Goal: Task Accomplishment & Management: Manage account settings

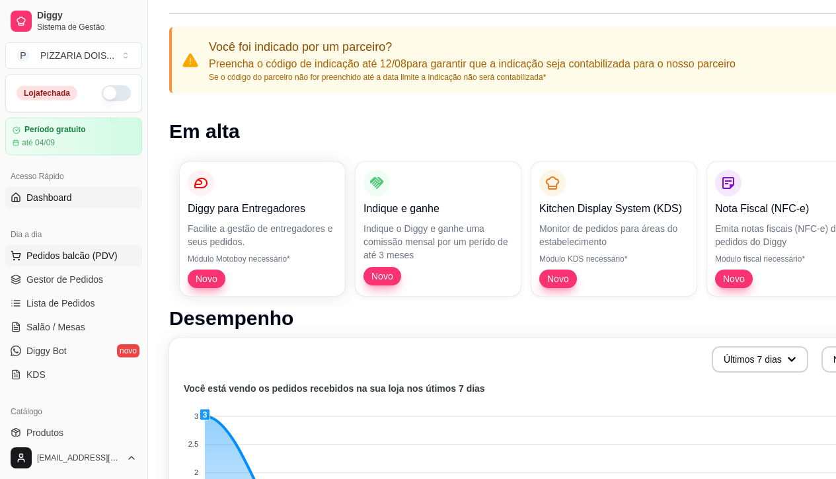
scroll to position [132, 0]
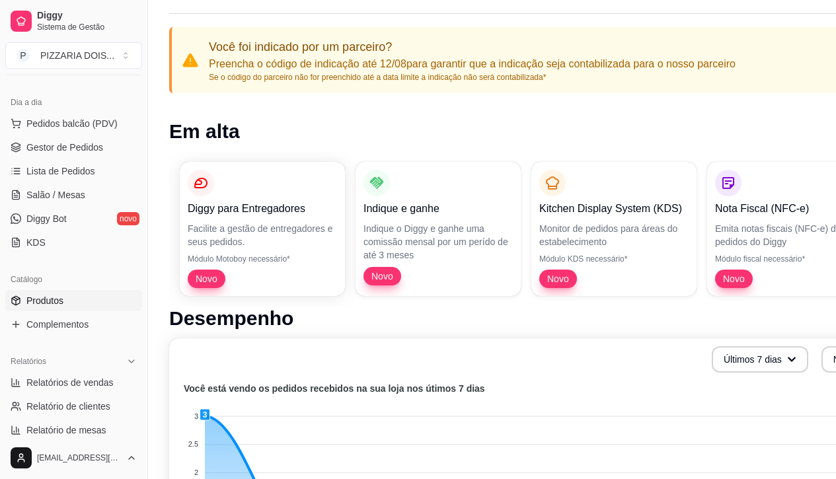
click at [59, 307] on span "Produtos" at bounding box center [44, 300] width 37 height 13
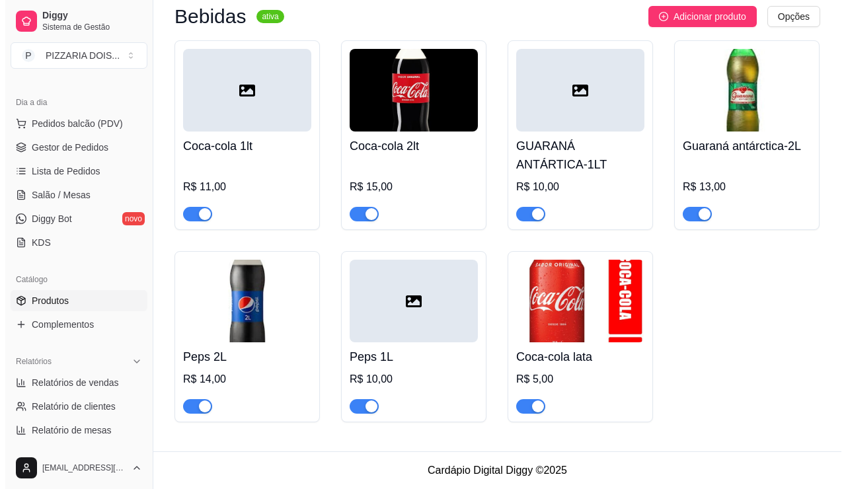
scroll to position [2049, 0]
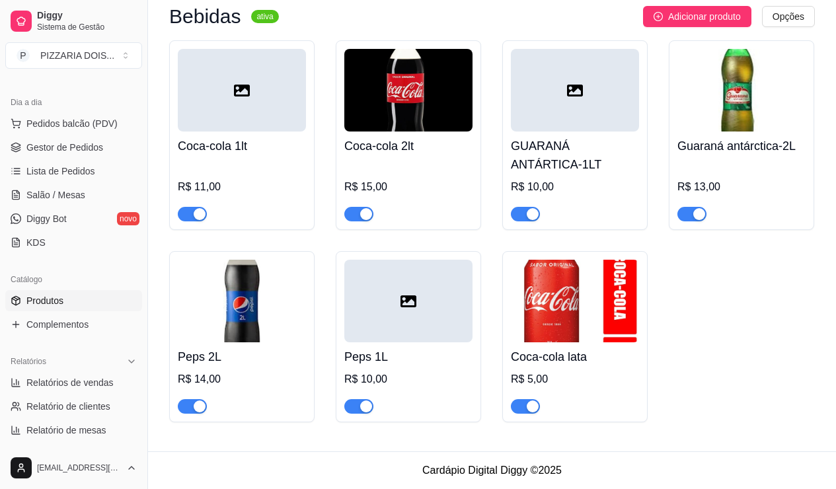
click at [305, 132] on div at bounding box center [242, 90] width 128 height 83
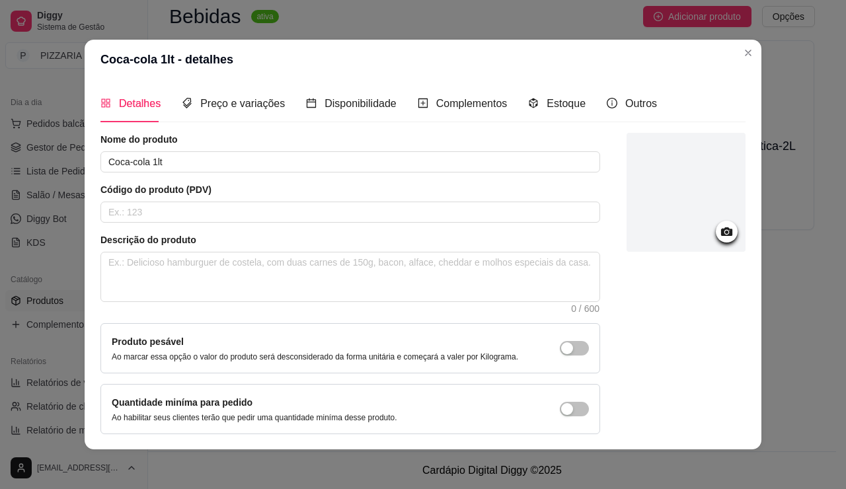
click at [719, 215] on div at bounding box center [686, 192] width 119 height 119
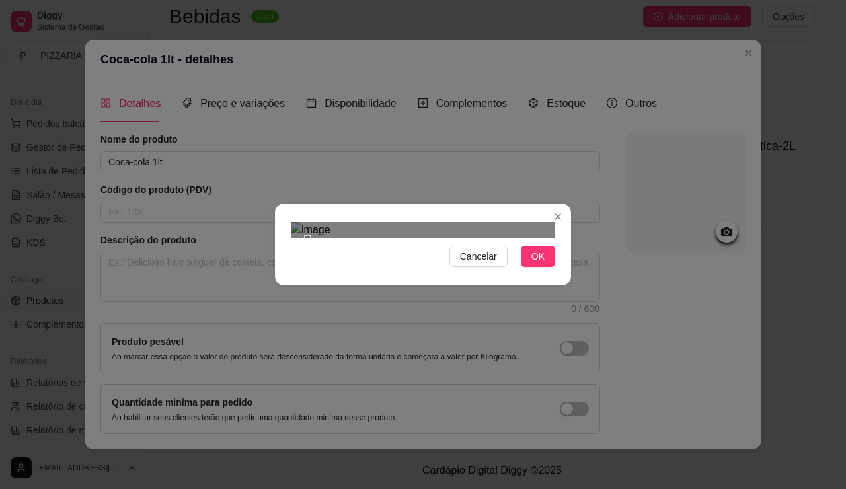
click at [571, 272] on div "Cancelar OK" at bounding box center [423, 245] width 296 height 56
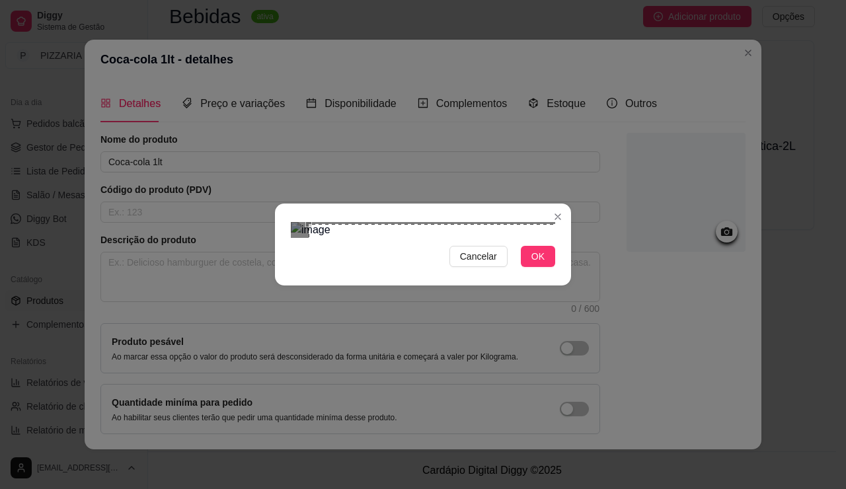
click at [502, 335] on div "Use the arrow keys to move the crop selection area" at bounding box center [464, 379] width 311 height 311
click at [275, 286] on section "Cancelar OK" at bounding box center [423, 245] width 296 height 82
click at [545, 264] on span "OK" at bounding box center [537, 256] width 13 height 15
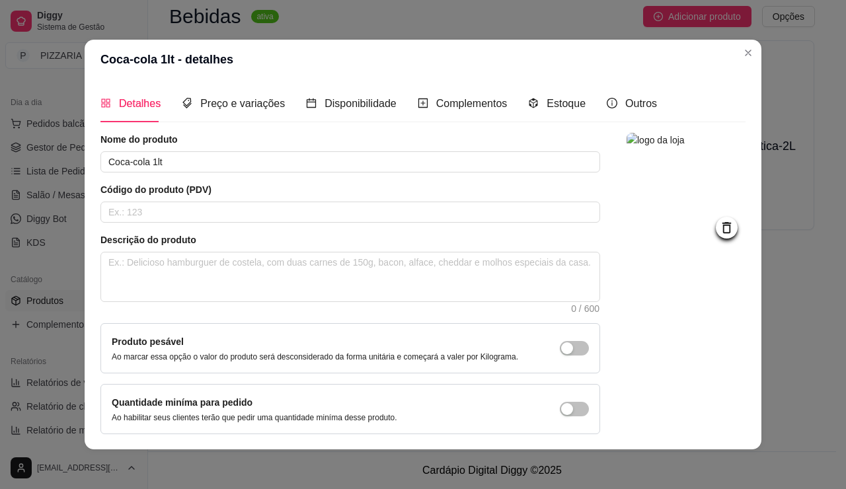
scroll to position [151, 0]
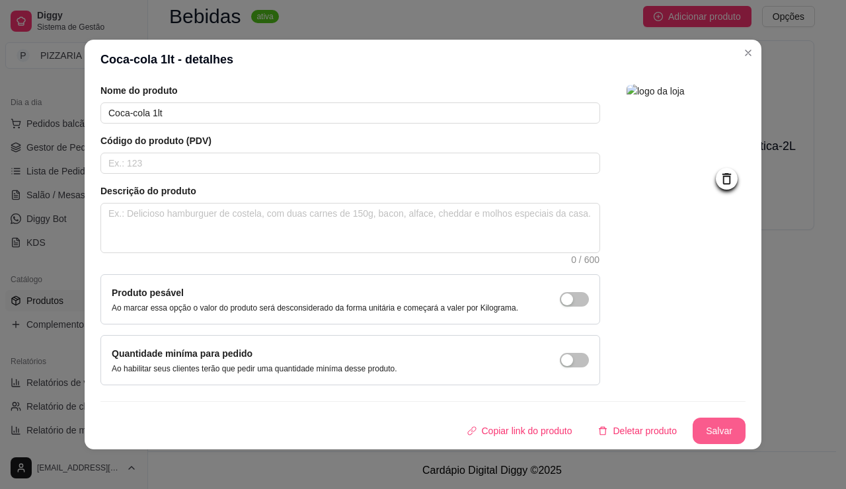
click at [746, 418] on button "Salvar" at bounding box center [719, 431] width 53 height 26
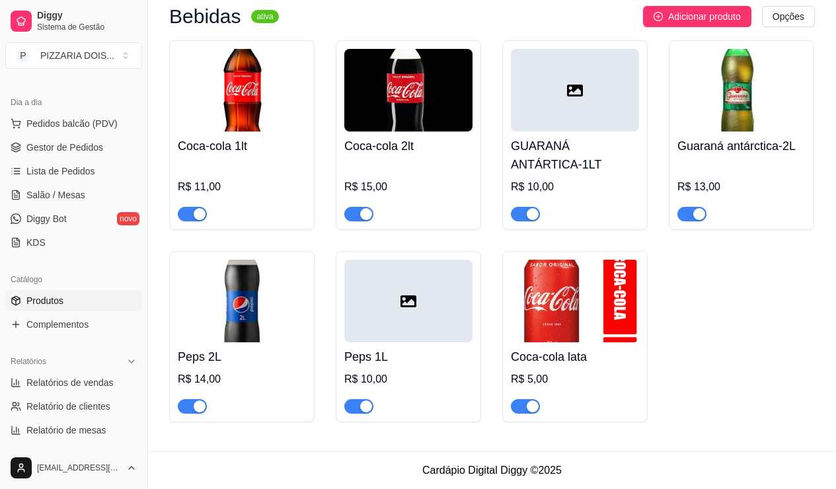
click at [611, 132] on div at bounding box center [575, 90] width 128 height 83
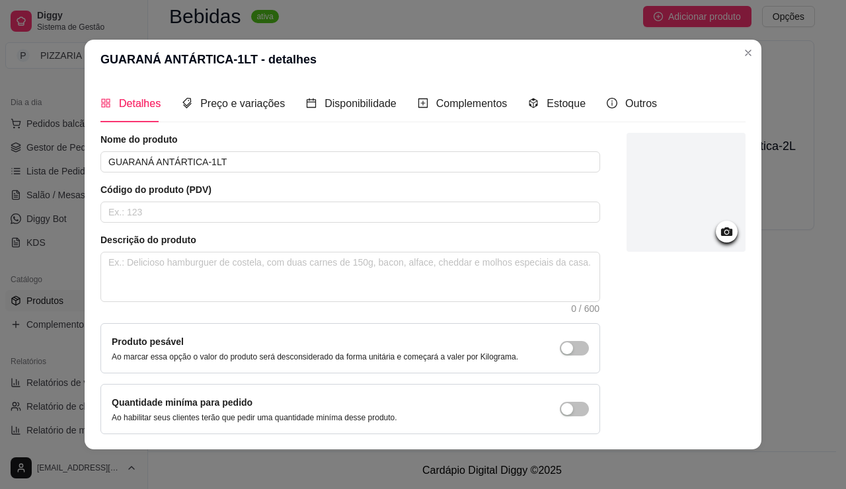
click at [706, 199] on div at bounding box center [686, 192] width 119 height 119
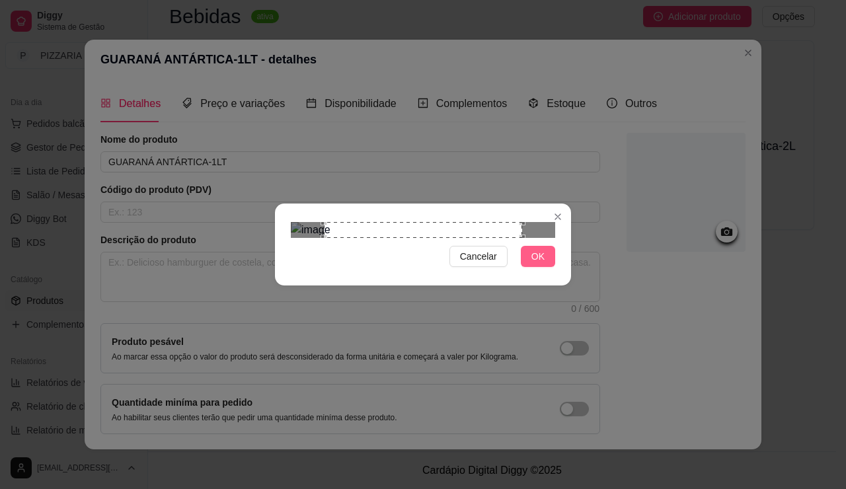
click at [545, 264] on span "OK" at bounding box center [537, 256] width 13 height 15
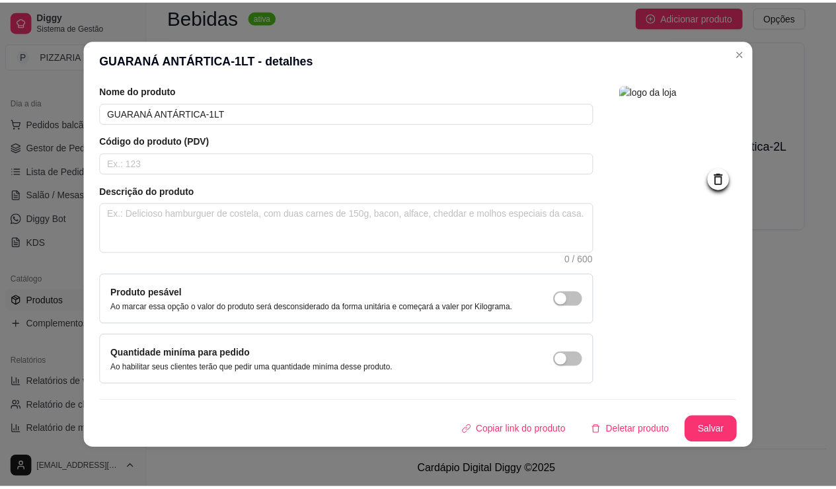
scroll to position [3, 0]
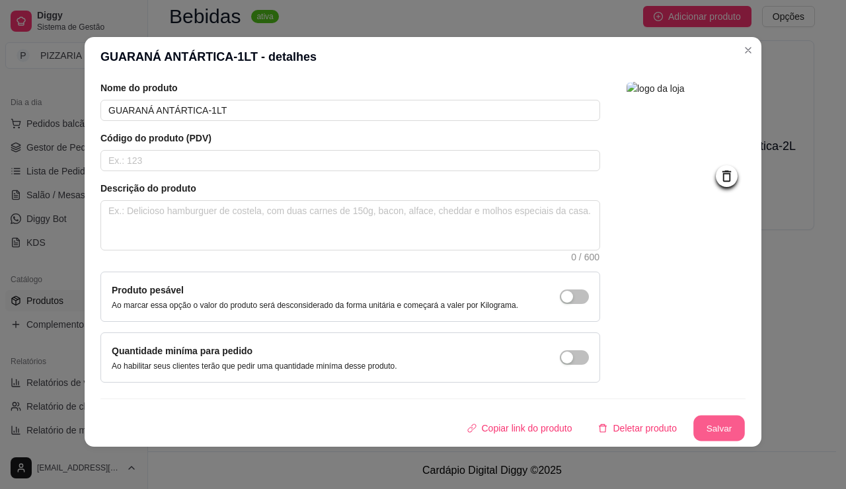
click at [745, 416] on button "Salvar" at bounding box center [719, 429] width 52 height 26
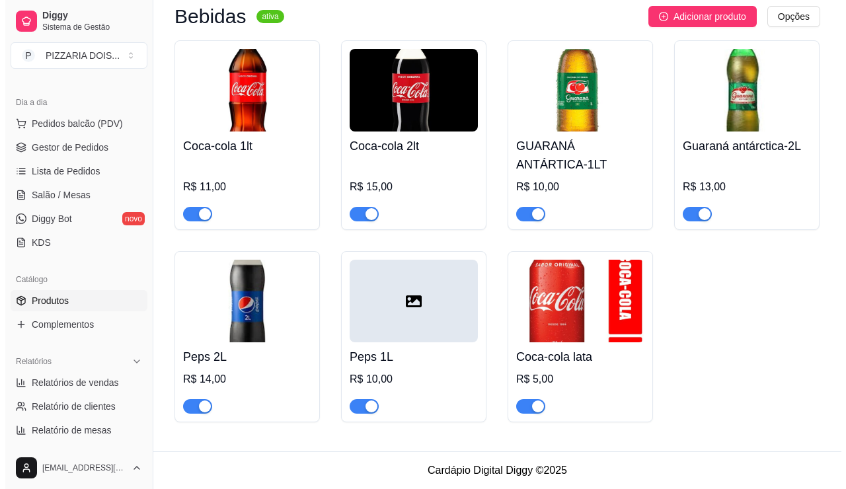
scroll to position [2247, 0]
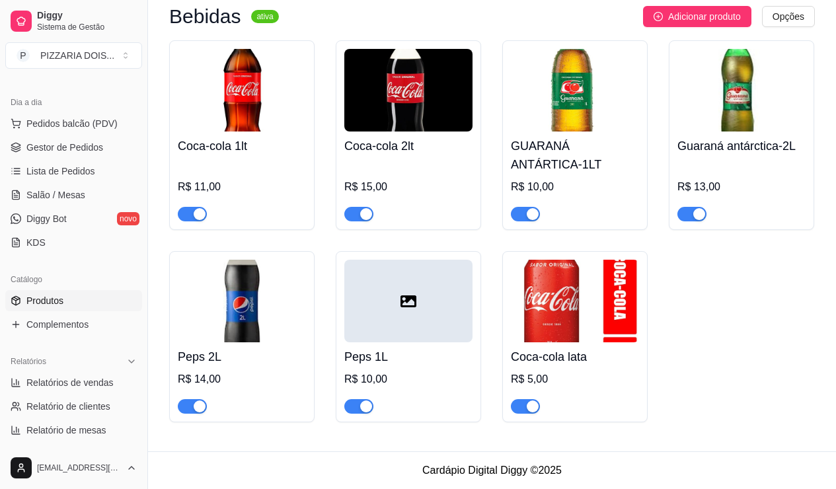
click at [473, 293] on div at bounding box center [408, 301] width 128 height 83
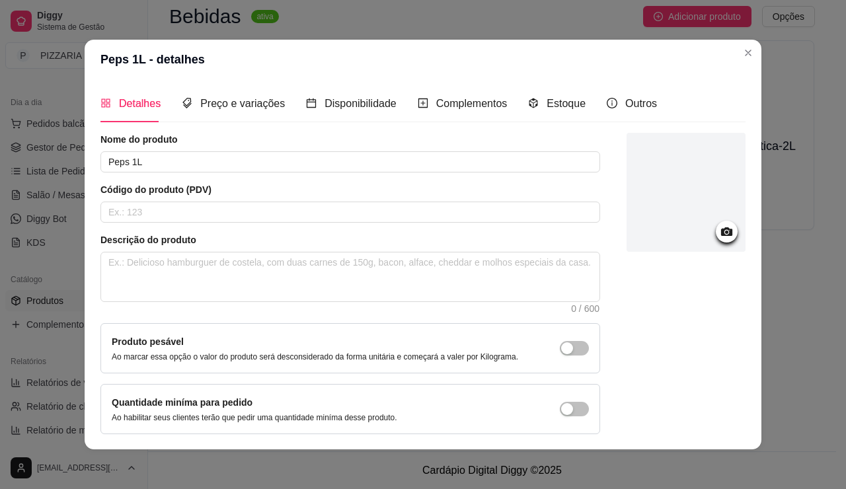
click at [718, 214] on div at bounding box center [686, 192] width 119 height 119
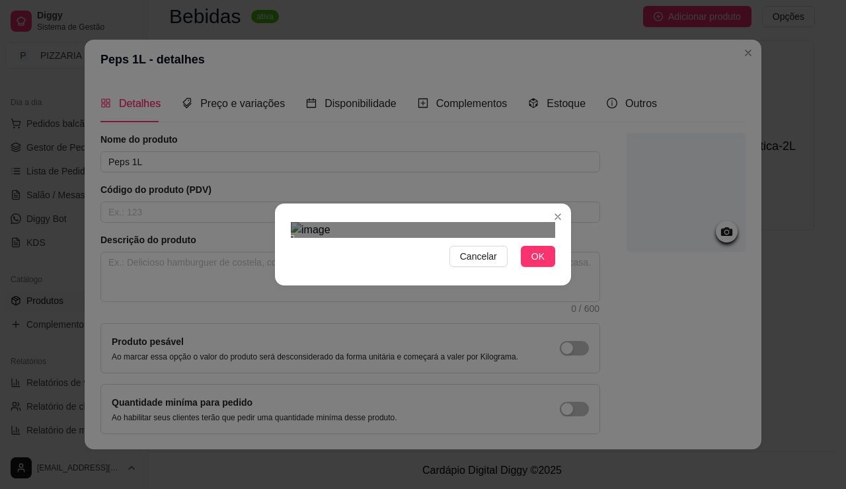
click at [275, 272] on div "Cancelar OK" at bounding box center [423, 245] width 296 height 56
click at [356, 313] on div "Use the arrow keys to move the crop selection area" at bounding box center [461, 389] width 314 height 314
click at [545, 264] on span "OK" at bounding box center [537, 256] width 13 height 15
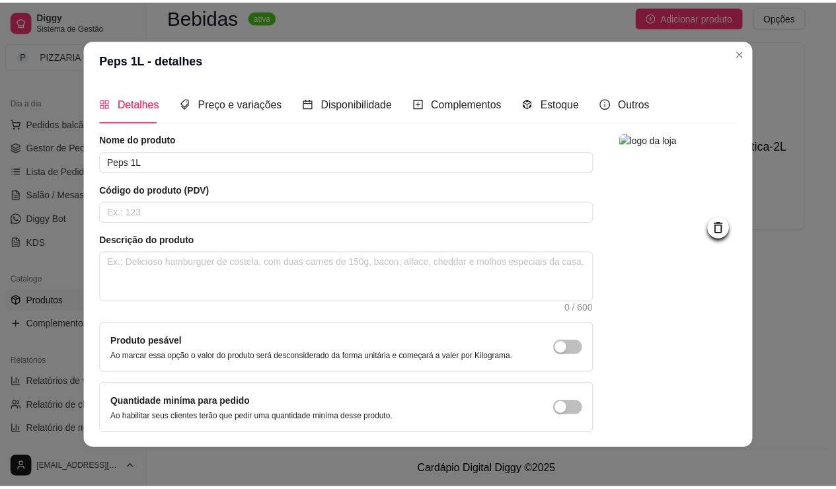
scroll to position [151, 0]
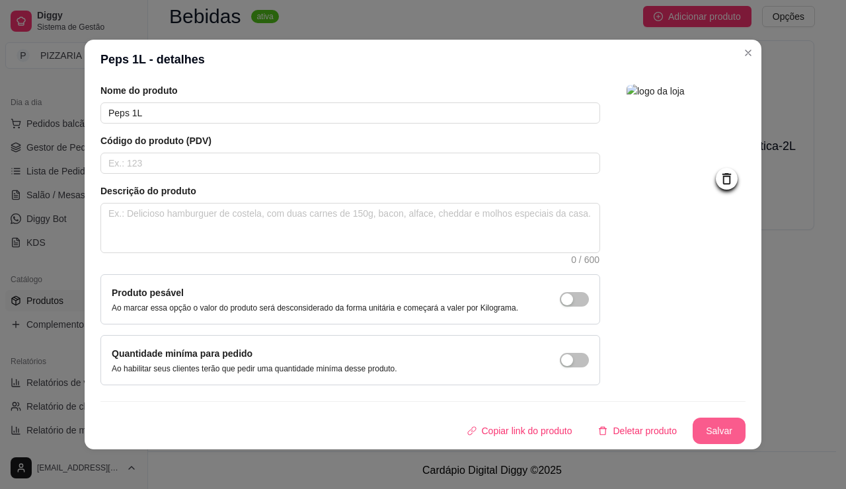
click at [746, 424] on button "Salvar" at bounding box center [719, 431] width 53 height 26
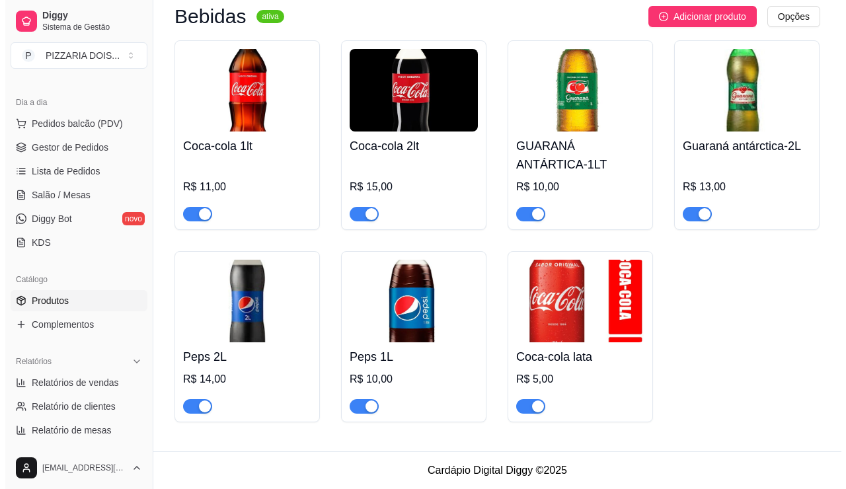
scroll to position [2049, 0]
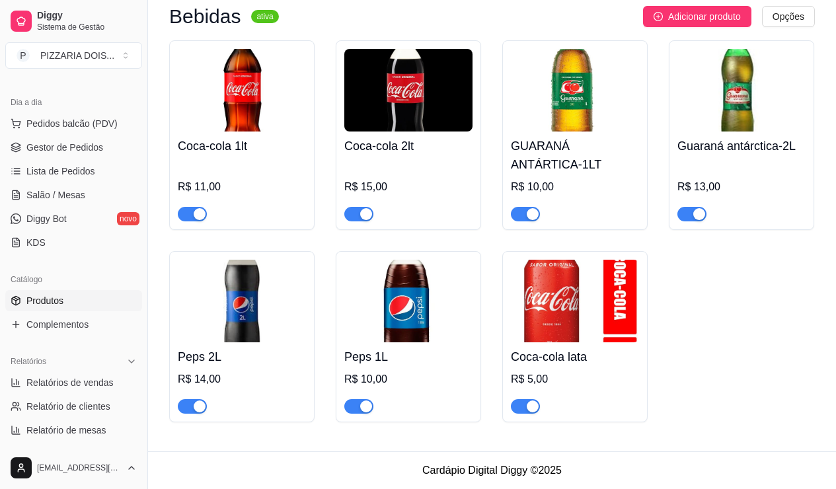
click at [473, 132] on img at bounding box center [408, 90] width 128 height 83
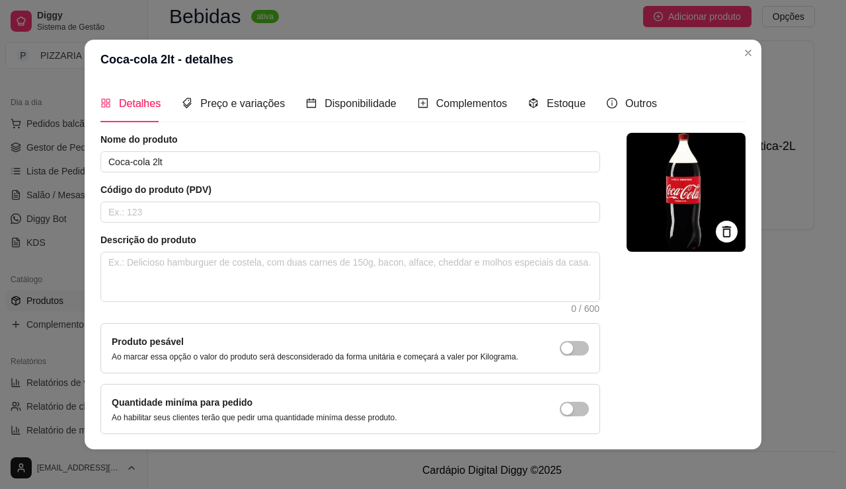
click at [734, 239] on icon at bounding box center [726, 231] width 15 height 15
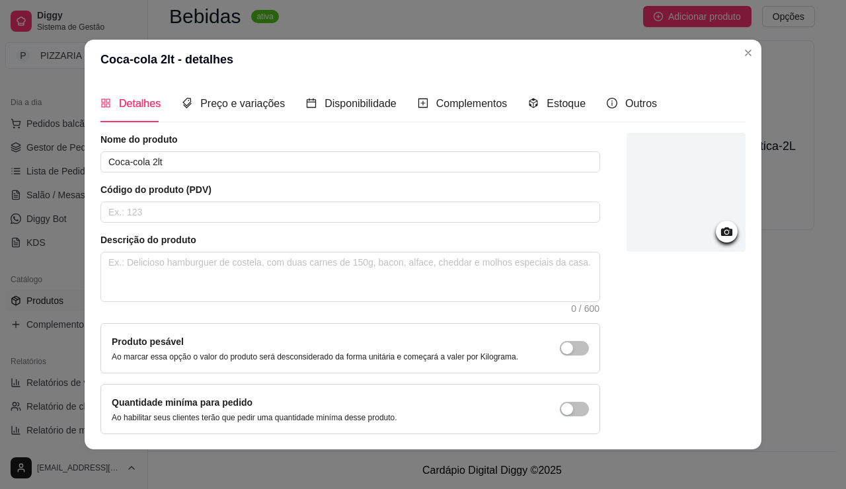
click at [727, 219] on div at bounding box center [686, 192] width 119 height 119
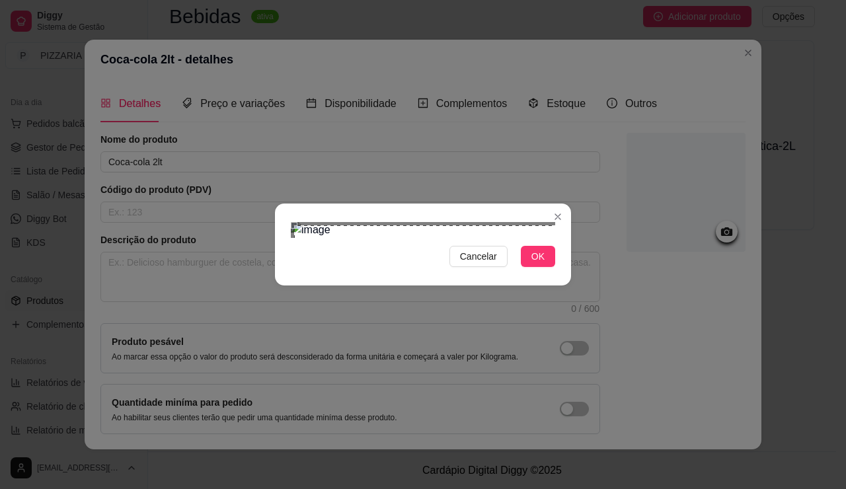
click at [291, 222] on div "Use the arrow keys to move the north west drag handle to change the crop select…" at bounding box center [291, 222] width 0 height 0
click at [555, 238] on div at bounding box center [423, 230] width 264 height 16
click at [545, 264] on span "OK" at bounding box center [537, 256] width 13 height 15
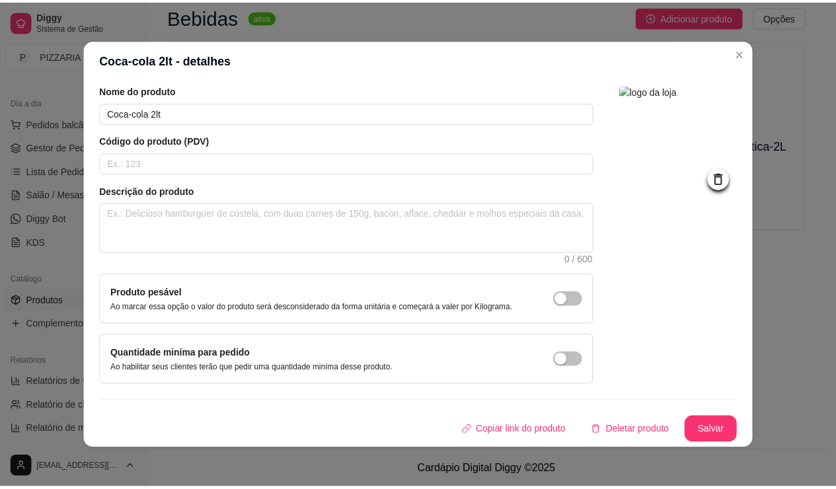
scroll to position [3, 0]
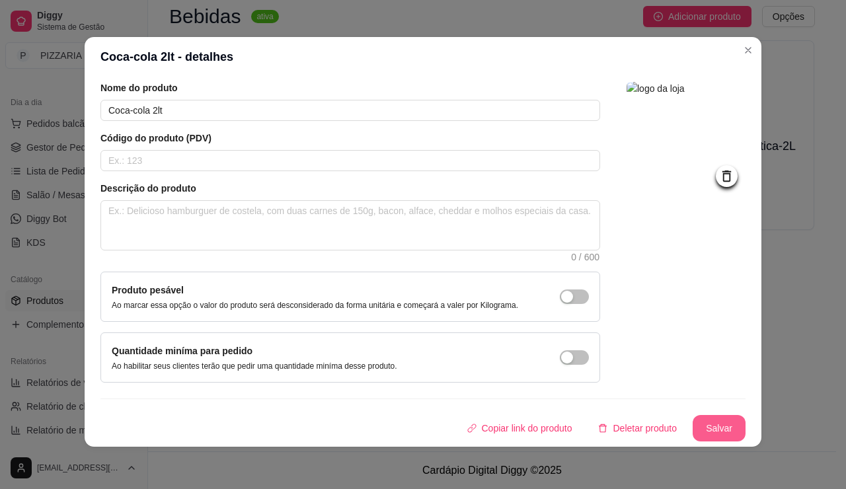
click at [746, 415] on button "Salvar" at bounding box center [719, 428] width 53 height 26
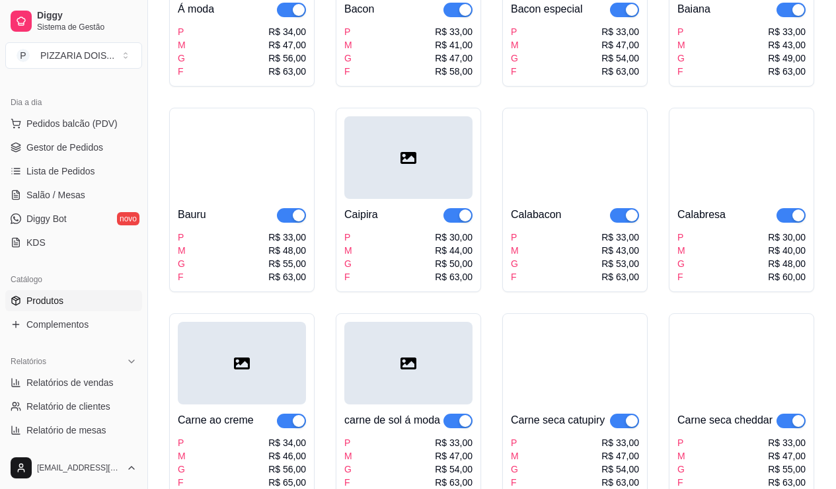
scroll to position [0, 0]
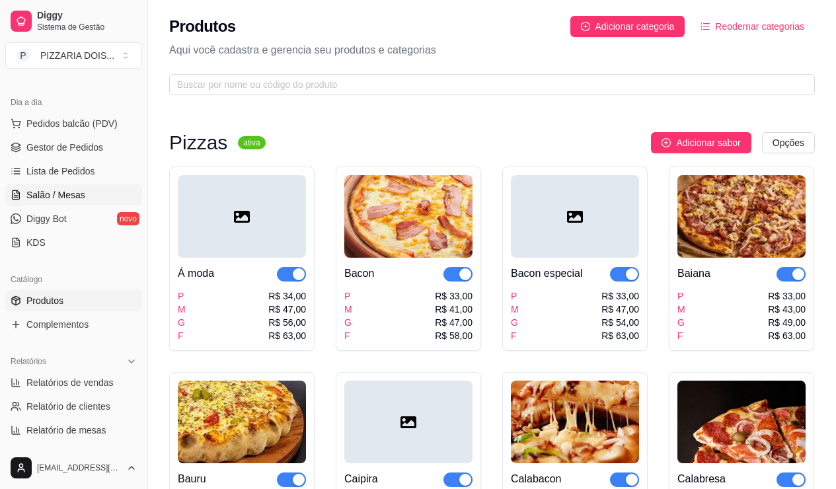
click at [85, 202] on span "Salão / Mesas" at bounding box center [55, 194] width 59 height 13
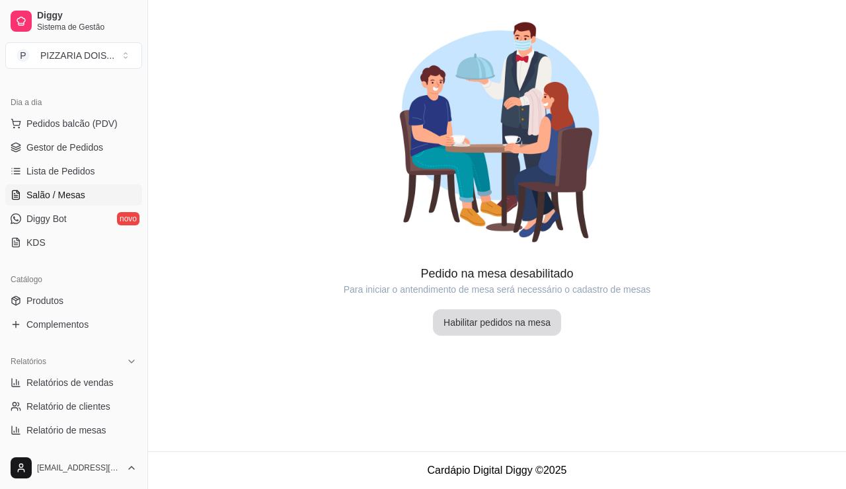
click at [466, 336] on button "Habilitar pedidos na mesa" at bounding box center [497, 322] width 128 height 26
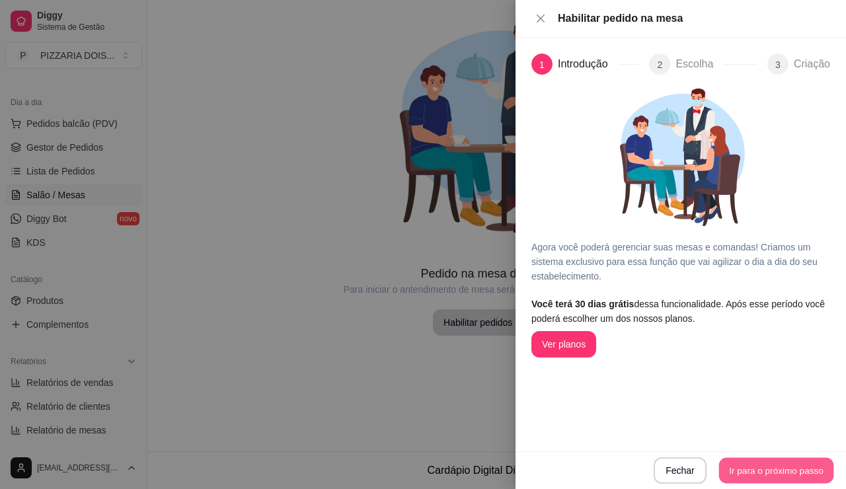
click at [719, 459] on button "Ir para o próximo passo" at bounding box center [776, 471] width 115 height 26
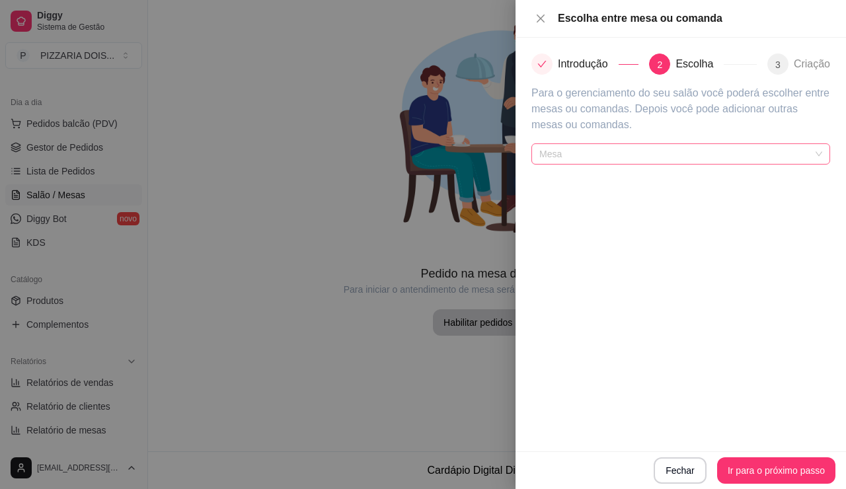
click at [595, 164] on span "Mesa" at bounding box center [680, 154] width 283 height 20
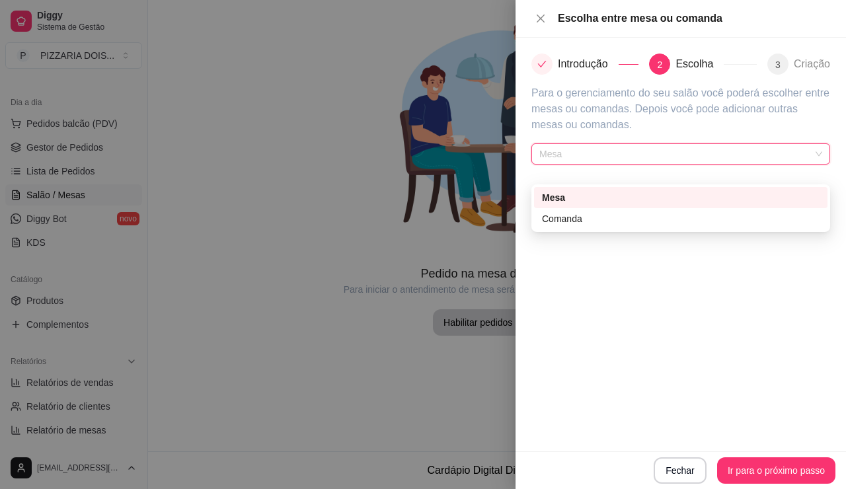
click at [603, 193] on div "Mesa" at bounding box center [681, 197] width 278 height 15
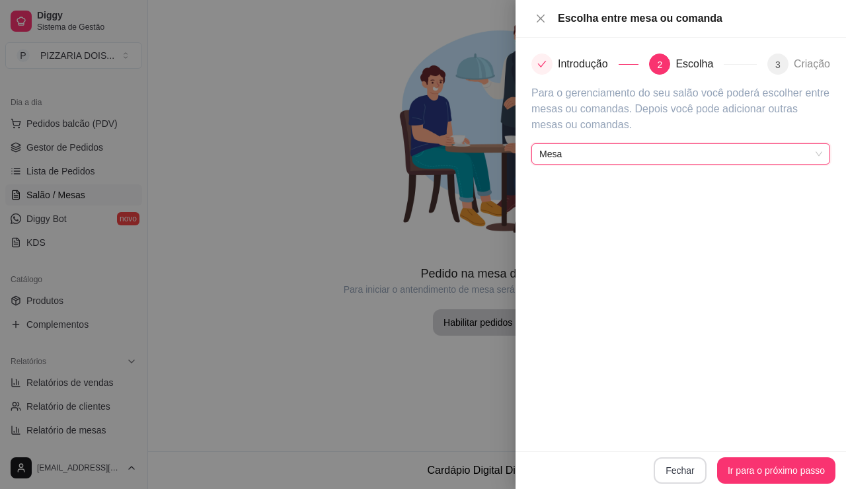
click at [654, 457] on button "Fechar" at bounding box center [680, 470] width 53 height 26
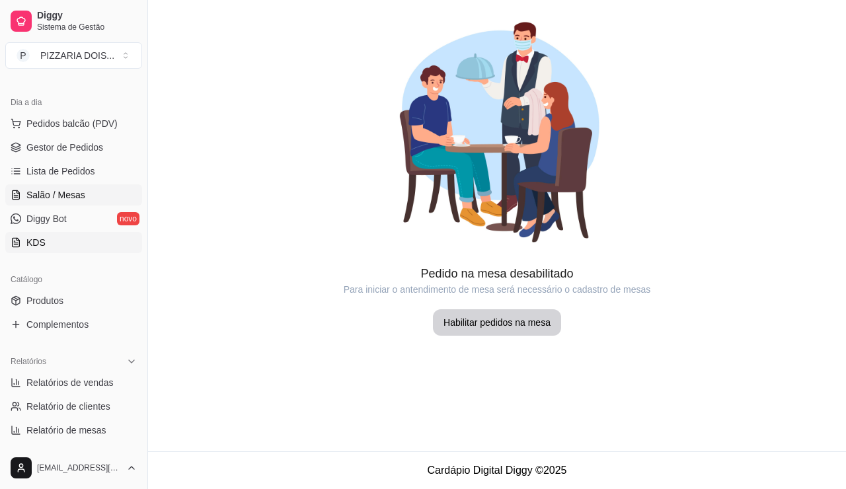
click at [79, 253] on link "KDS" at bounding box center [73, 242] width 137 height 21
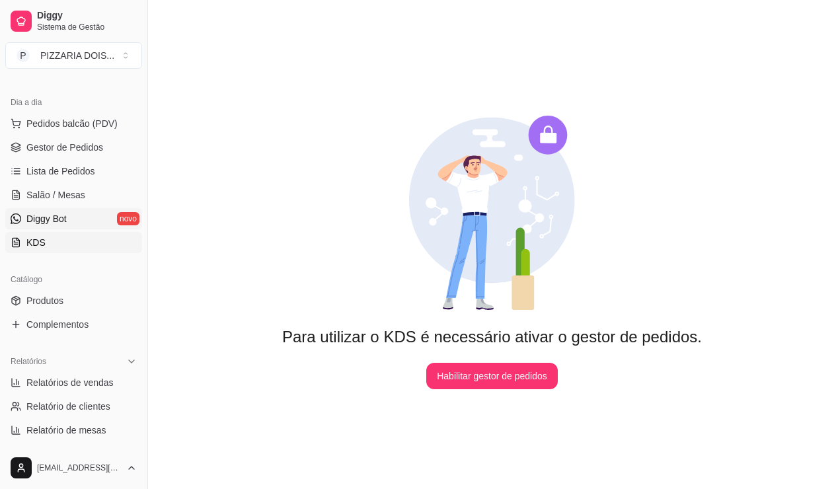
click at [64, 225] on span "Diggy Bot" at bounding box center [46, 218] width 40 height 13
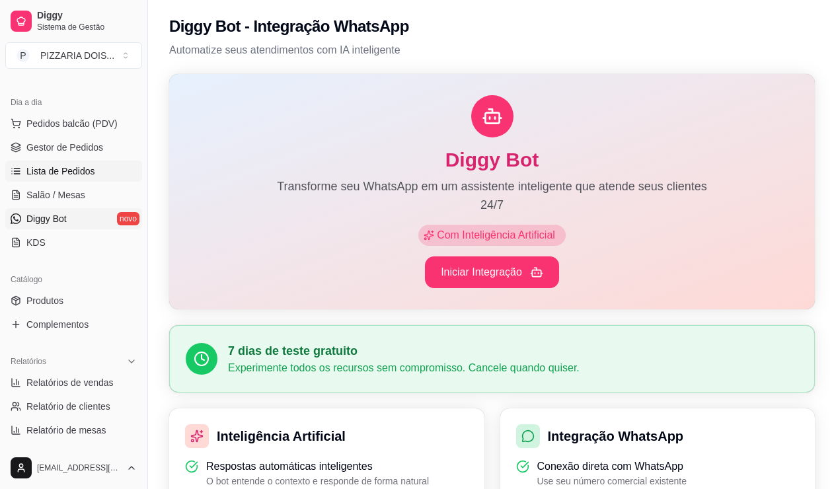
click at [121, 182] on link "Lista de Pedidos" at bounding box center [73, 171] width 137 height 21
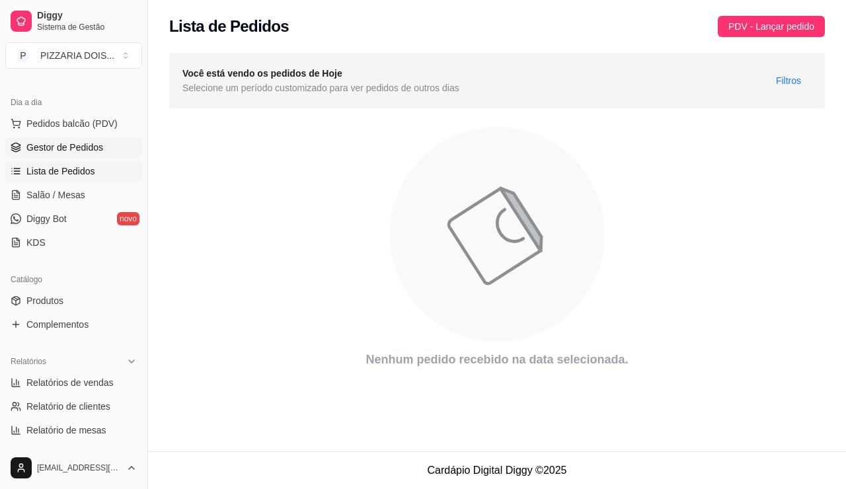
click at [103, 154] on span "Gestor de Pedidos" at bounding box center [64, 147] width 77 height 13
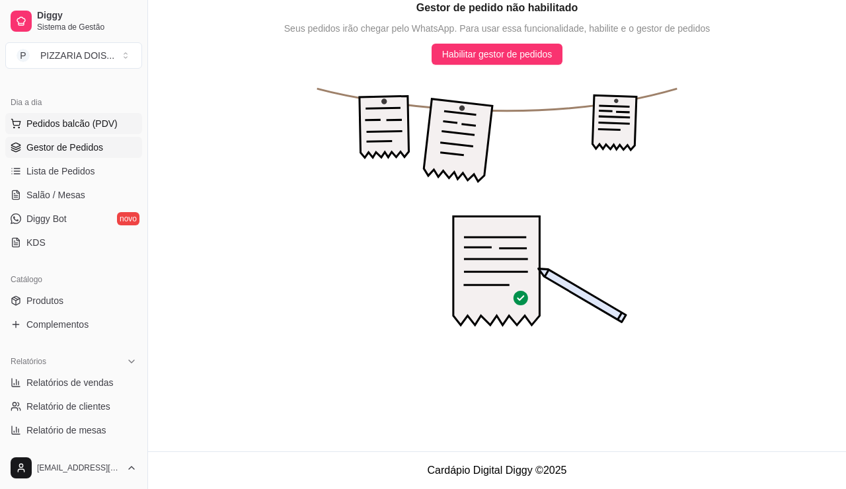
click at [118, 130] on span "Pedidos balcão (PDV)" at bounding box center [71, 123] width 91 height 13
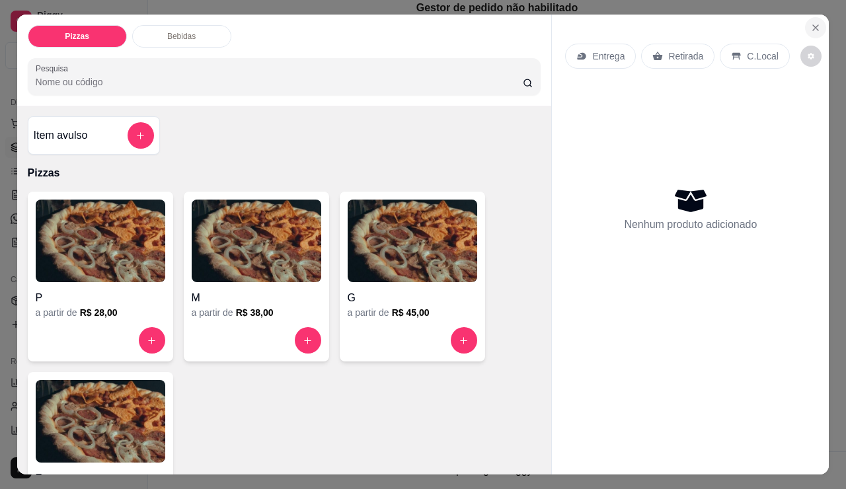
click at [808, 33] on button "Close" at bounding box center [815, 27] width 21 height 21
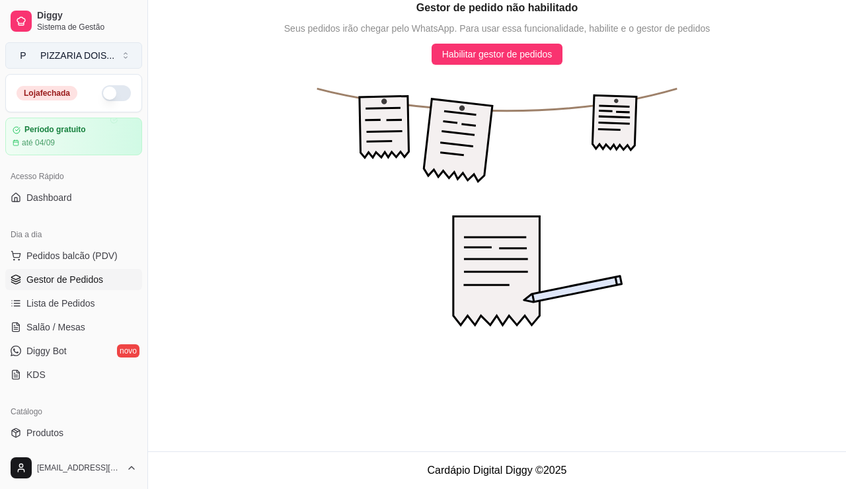
click at [105, 59] on button "P PIZZARIA DOIS ..." at bounding box center [73, 55] width 137 height 26
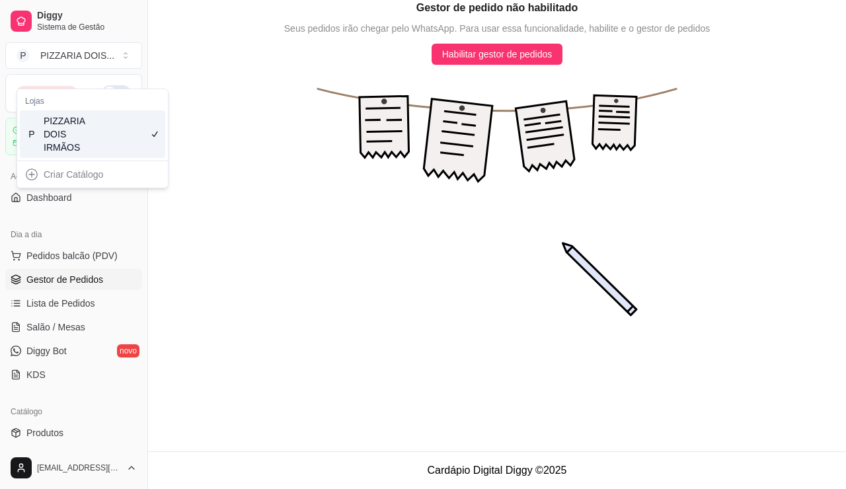
click at [230, 137] on icon "animation" at bounding box center [497, 213] width 698 height 297
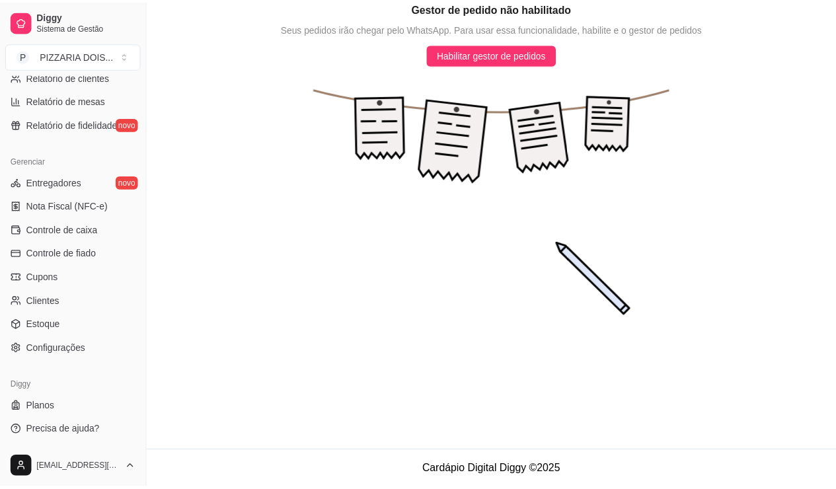
scroll to position [699, 0]
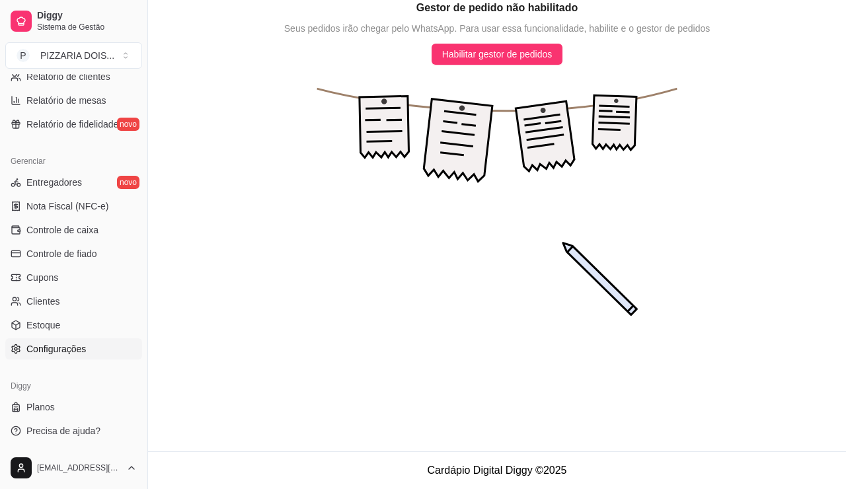
click at [76, 342] on span "Configurações" at bounding box center [55, 348] width 59 height 13
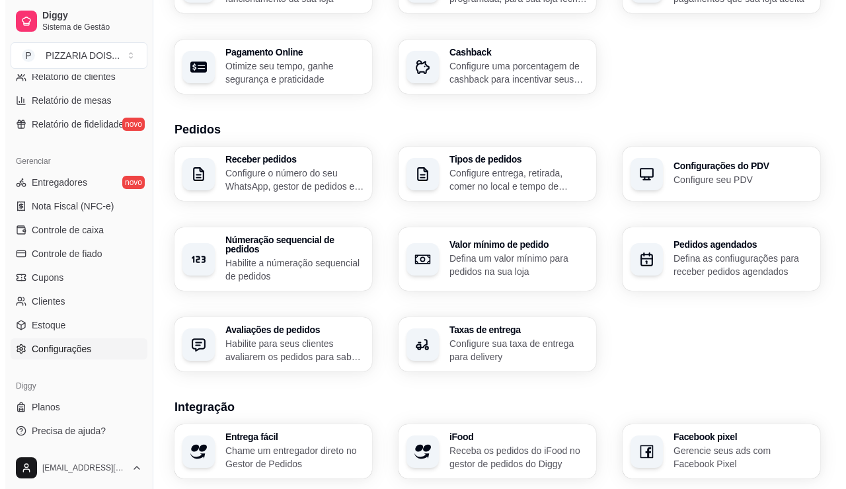
scroll to position [135, 0]
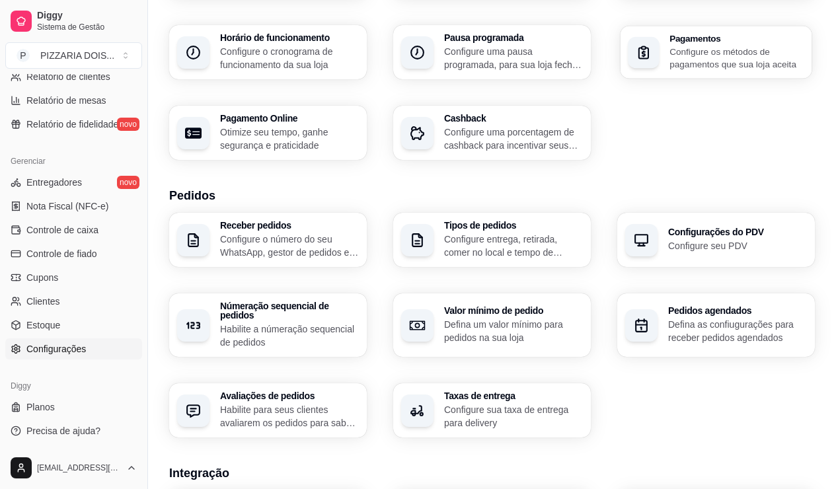
click at [695, 71] on p "Configure os métodos de pagamentos que sua loja aceita" at bounding box center [737, 58] width 135 height 26
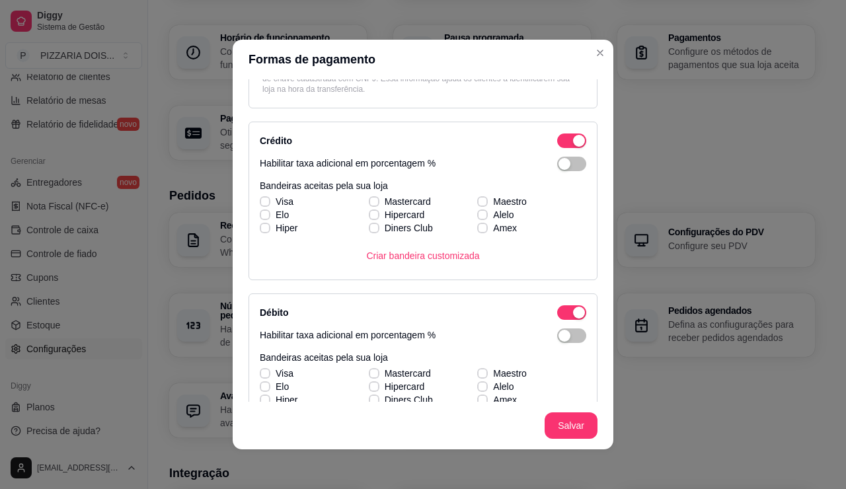
scroll to position [264, 0]
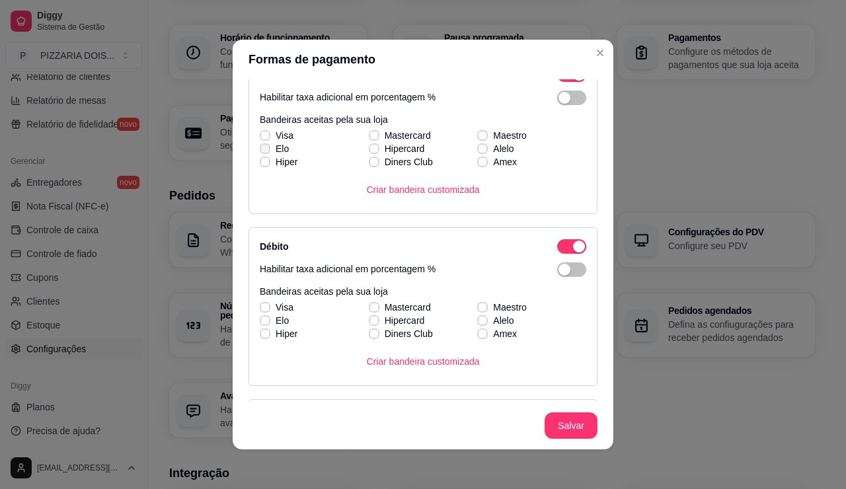
click at [254, 161] on label "Elo" at bounding box center [274, 149] width 40 height 24
click at [259, 160] on input "Elo" at bounding box center [263, 155] width 9 height 9
click at [254, 161] on label "Elo" at bounding box center [274, 149] width 40 height 24
click at [259, 160] on input "Elo" at bounding box center [263, 155] width 9 height 9
checkbox input "false"
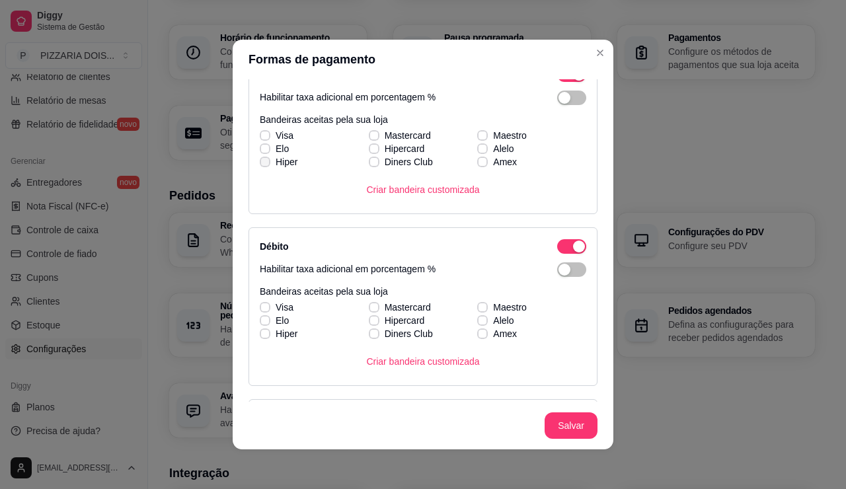
click at [254, 174] on label "Hiper" at bounding box center [278, 162] width 48 height 24
click at [259, 173] on input "Hiper" at bounding box center [263, 169] width 9 height 9
checkbox input "true"
click at [276, 155] on span "Elo" at bounding box center [282, 148] width 13 height 13
click at [259, 160] on input "Elo" at bounding box center [263, 155] width 9 height 9
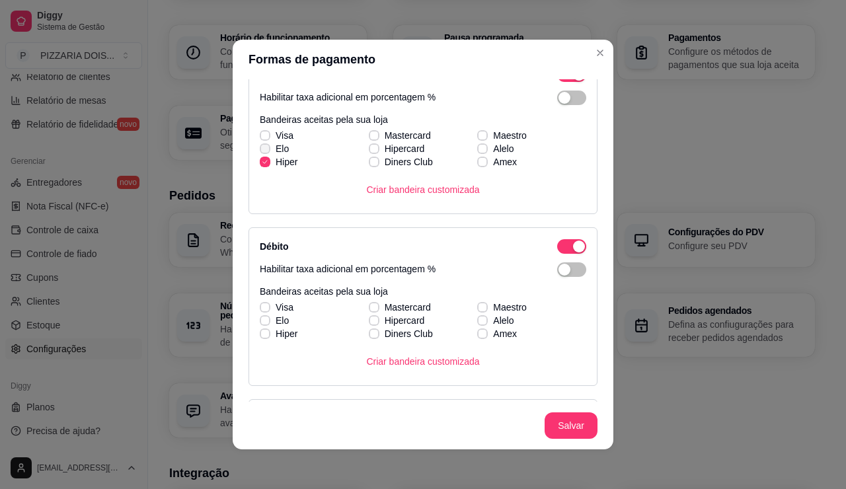
checkbox input "true"
click at [276, 169] on span "Hiper" at bounding box center [287, 161] width 22 height 13
click at [259, 173] on input "Hiper" at bounding box center [263, 169] width 9 height 9
checkbox input "false"
click at [254, 161] on label "Elo" at bounding box center [274, 149] width 40 height 24
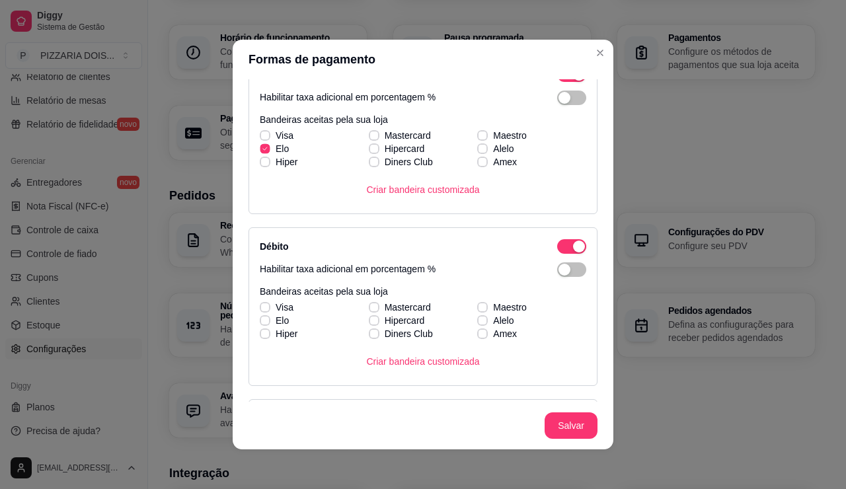
click at [259, 160] on input "Elo" at bounding box center [263, 155] width 9 height 9
checkbox input "false"
click at [370, 138] on icon at bounding box center [373, 135] width 7 height 5
click at [368, 147] on input "Mastercard" at bounding box center [372, 142] width 9 height 9
checkbox input "true"
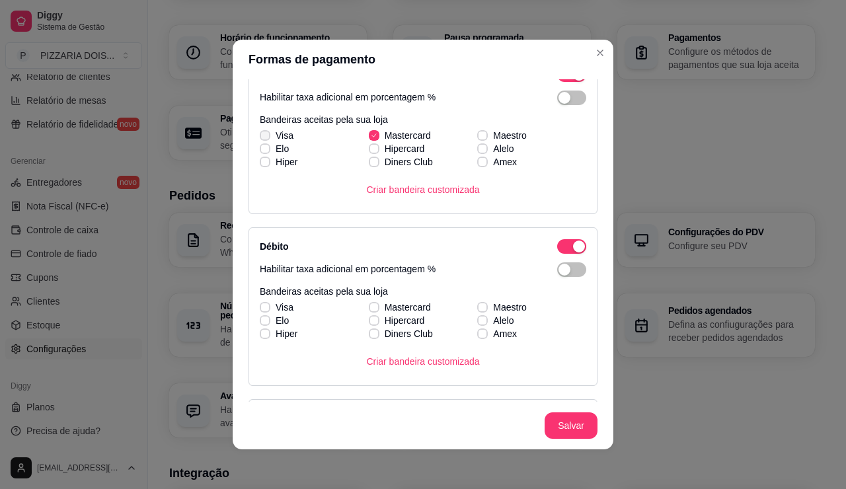
click at [261, 138] on icon at bounding box center [265, 135] width 8 height 5
click at [259, 147] on input "Visa" at bounding box center [263, 142] width 9 height 9
checkbox input "true"
click at [261, 151] on icon at bounding box center [264, 148] width 7 height 5
click at [259, 160] on input "Elo" at bounding box center [263, 155] width 9 height 9
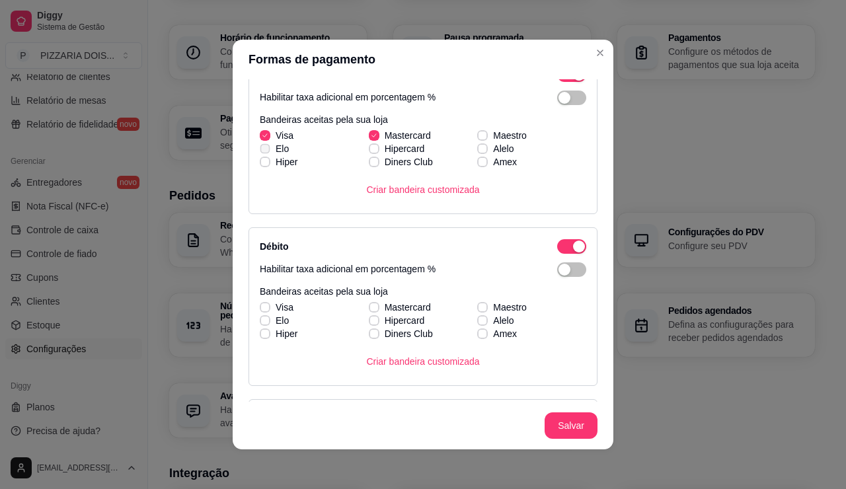
checkbox input "true"
click at [356, 169] on div "Visa Mastercard Maestro [PERSON_NAME] Alelo Hiper Diners Club Amex" at bounding box center [423, 149] width 327 height 40
click at [370, 151] on icon at bounding box center [374, 148] width 8 height 5
click at [368, 160] on input "Hipercard" at bounding box center [372, 155] width 9 height 9
checkbox input "true"
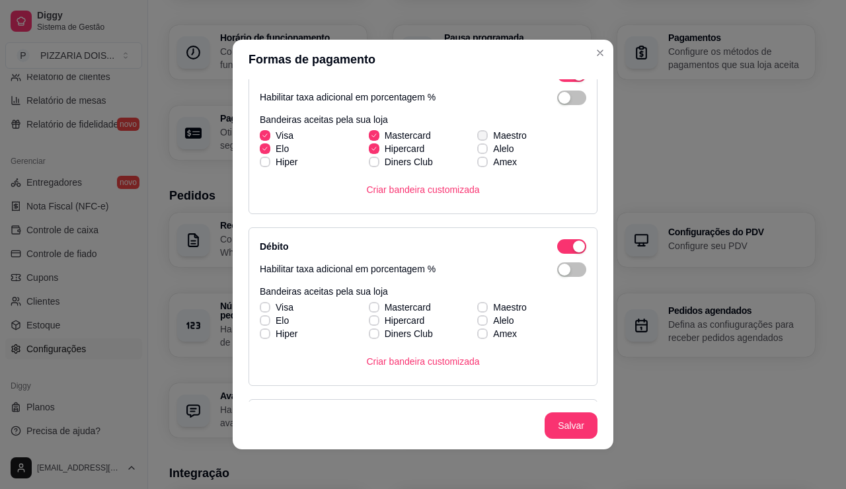
click at [485, 169] on div "Visa Mastercard Maestro [PERSON_NAME] Alelo Hiper Diners Club Amex" at bounding box center [423, 149] width 327 height 40
click at [488, 169] on div "Visa Mastercard Maestro [PERSON_NAME] Alelo Hiper Diners Club Amex" at bounding box center [423, 149] width 327 height 40
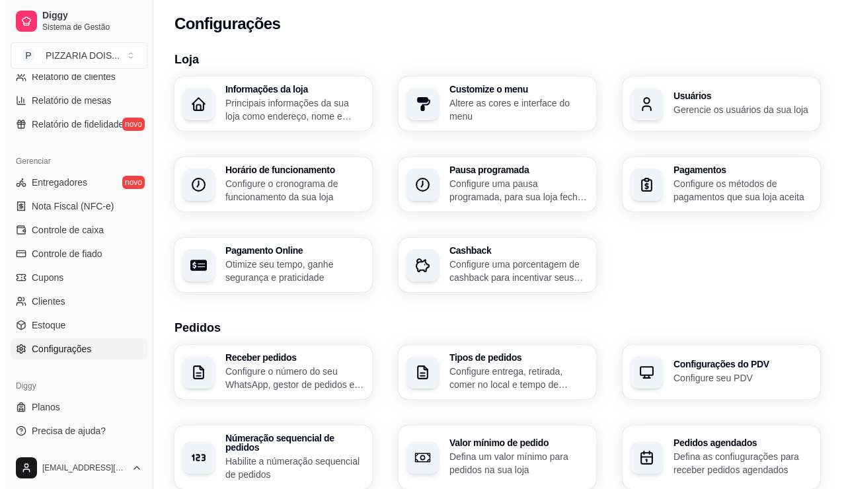
scroll to position [0, 0]
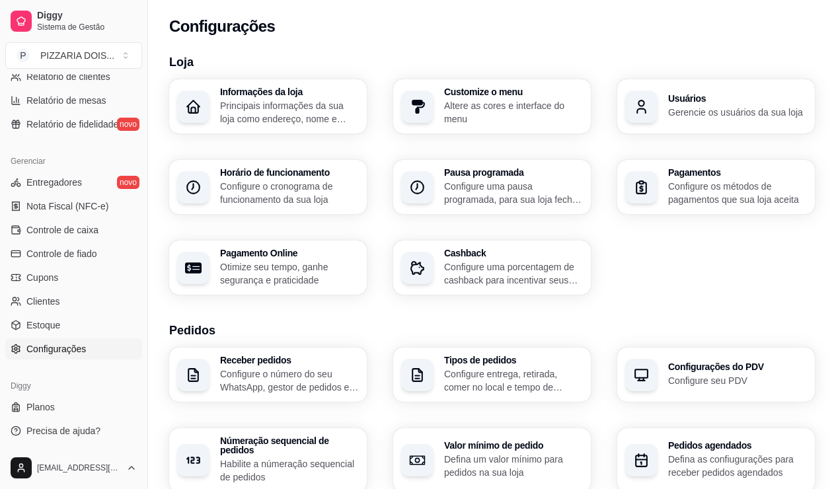
click at [307, 126] on p "Principais informações da sua loja como endereço, nome e mais" at bounding box center [289, 112] width 139 height 26
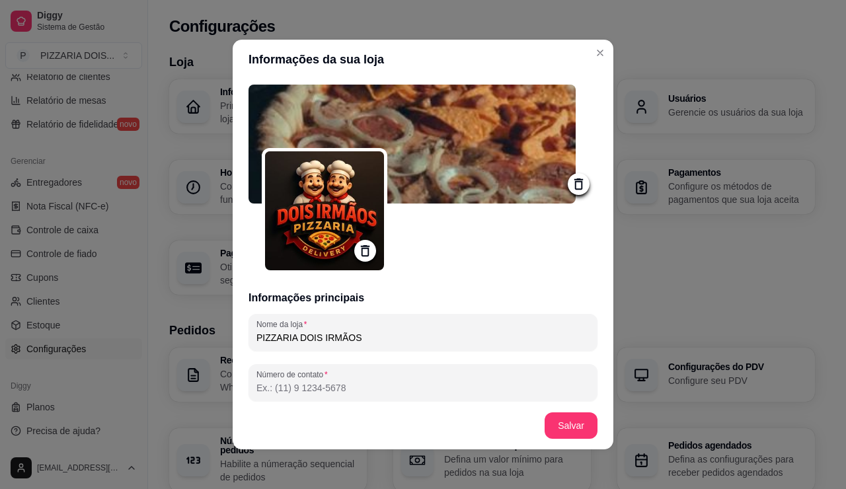
click at [487, 179] on img at bounding box center [412, 144] width 327 height 119
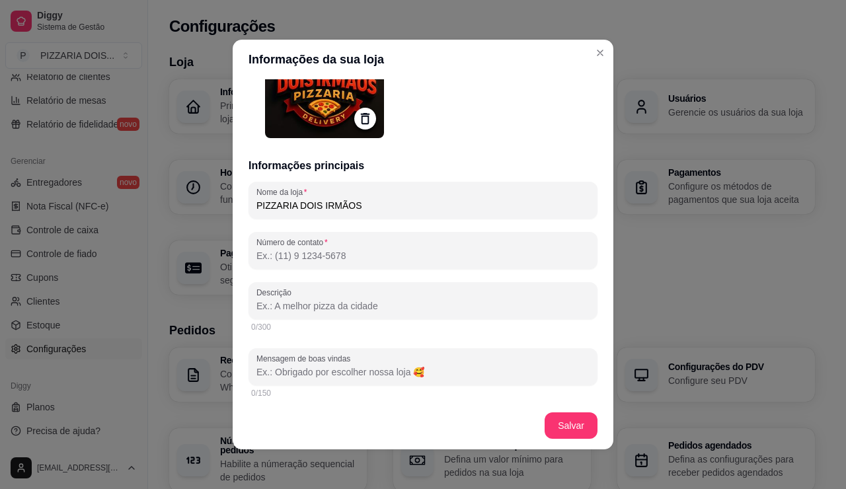
scroll to position [198, 0]
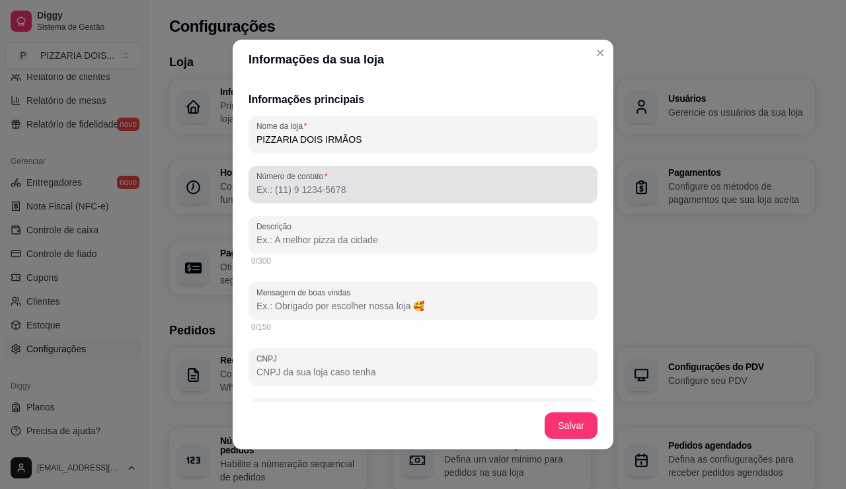
click at [404, 203] on div "Número de contato" at bounding box center [423, 184] width 349 height 37
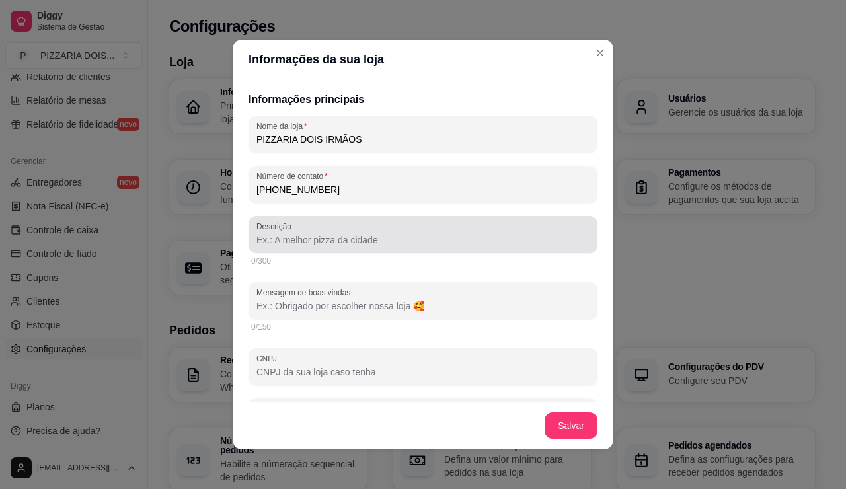
type input "[PHONE_NUMBER]"
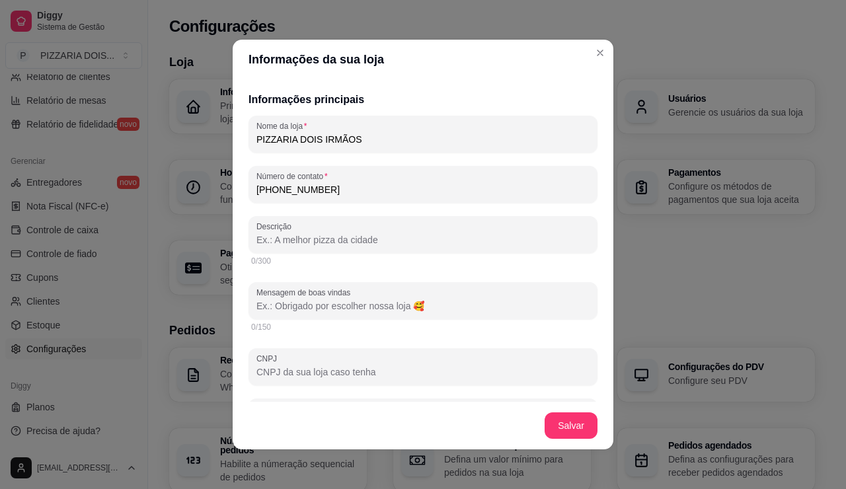
click at [278, 247] on input "Descrição" at bounding box center [422, 239] width 333 height 13
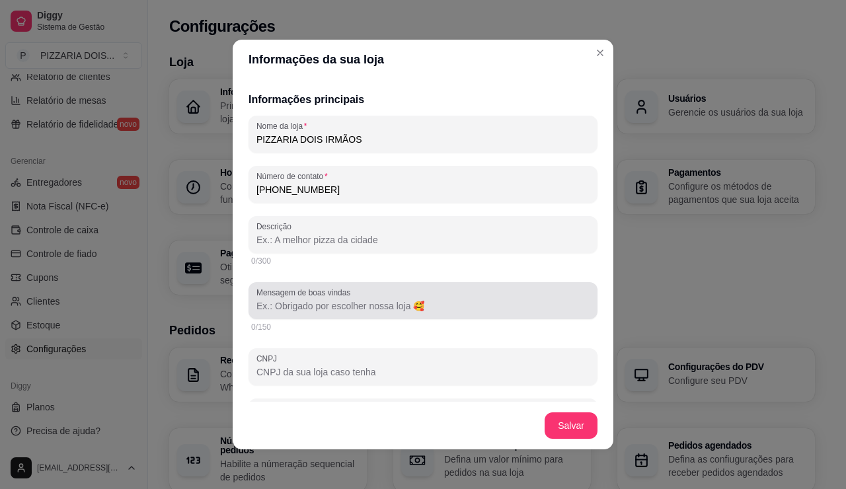
scroll to position [330, 0]
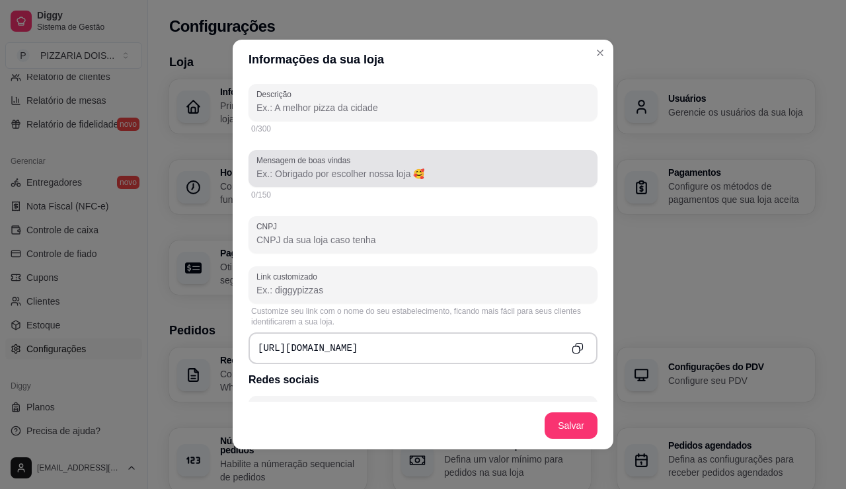
click at [313, 187] on div "Mensagem de boas vindas" at bounding box center [423, 168] width 349 height 37
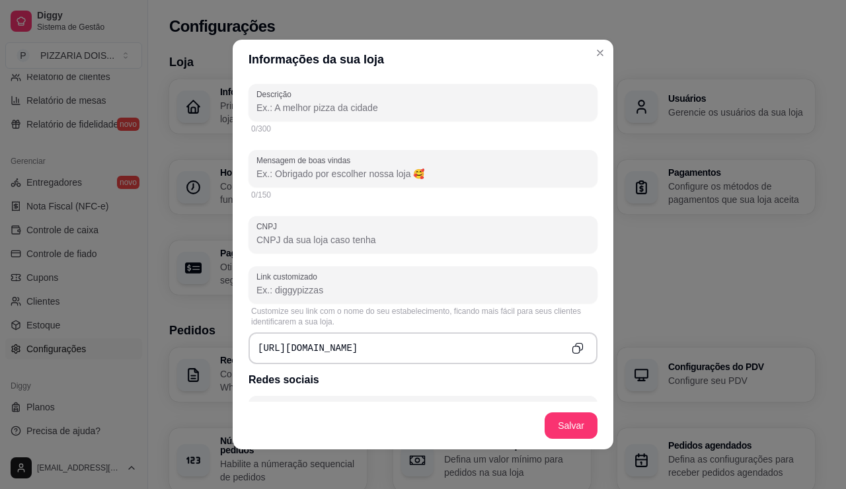
click at [256, 180] on input "Mensagem de boas vindas" at bounding box center [422, 173] width 333 height 13
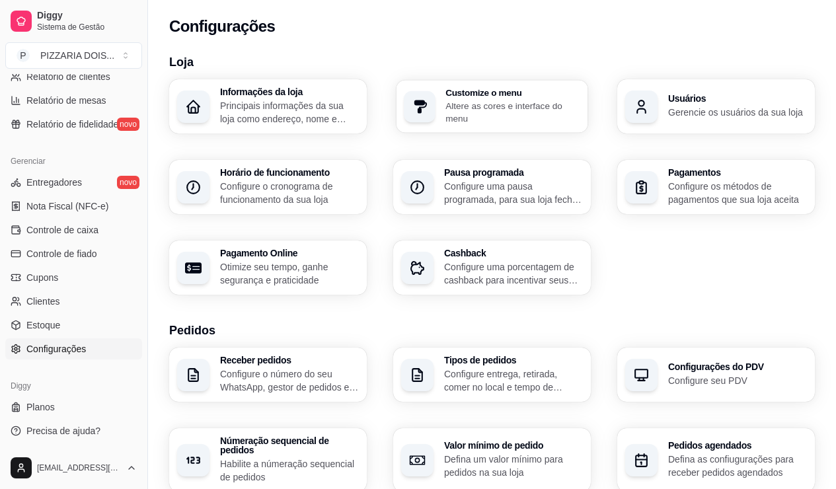
click at [537, 125] on p "Altere as cores e interface do menu" at bounding box center [512, 112] width 135 height 26
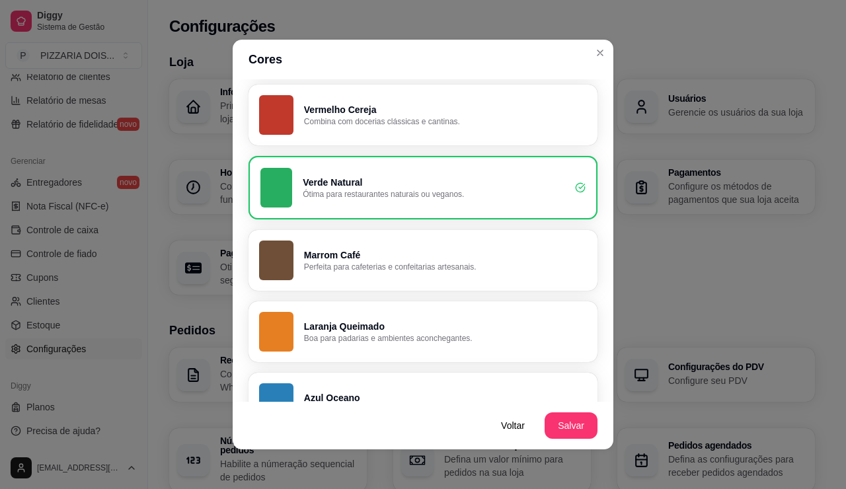
scroll to position [264, 0]
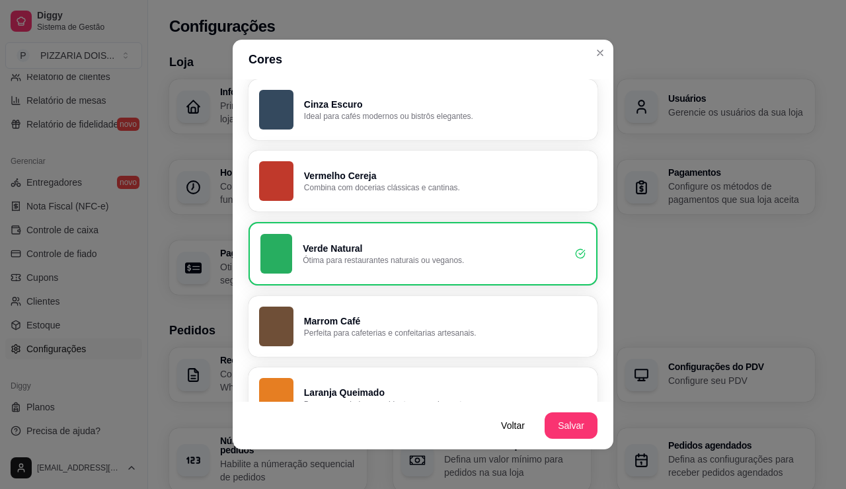
click at [259, 130] on div "button" at bounding box center [276, 110] width 34 height 40
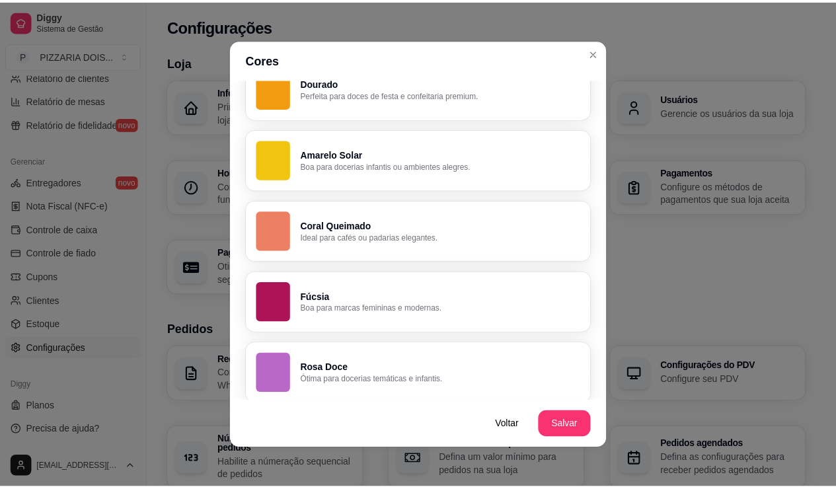
scroll to position [1126, 0]
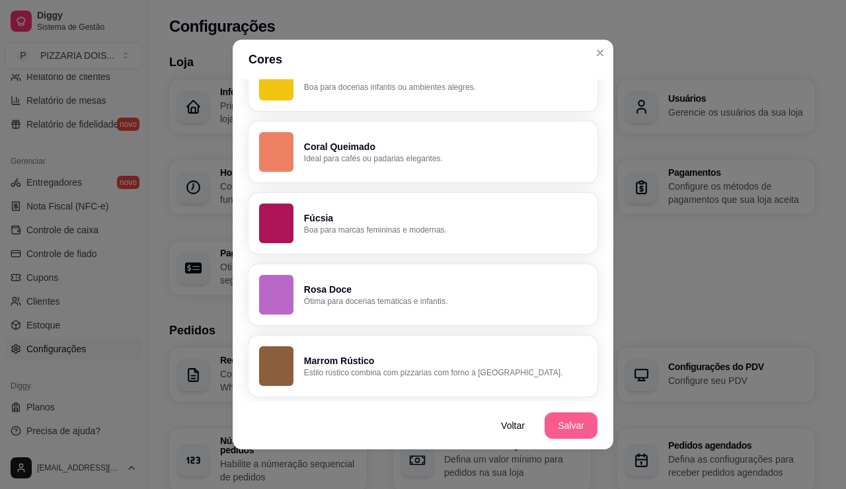
click at [597, 412] on button "Salvar" at bounding box center [571, 425] width 53 height 26
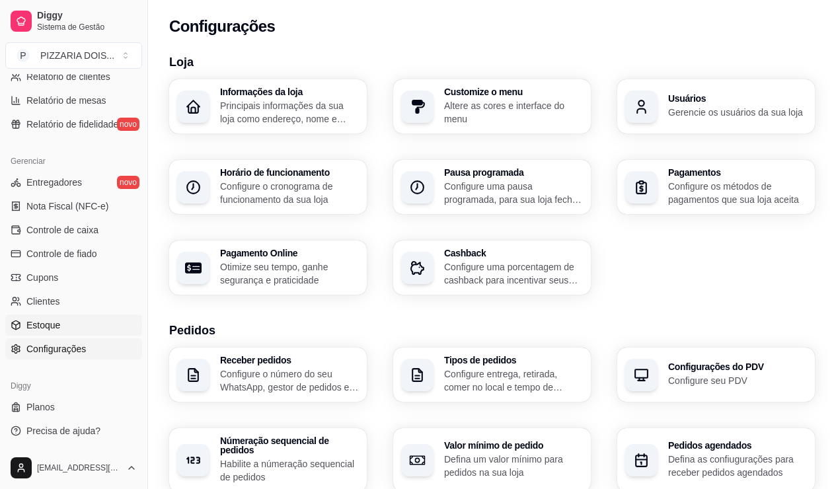
click at [98, 315] on link "Estoque" at bounding box center [73, 325] width 137 height 21
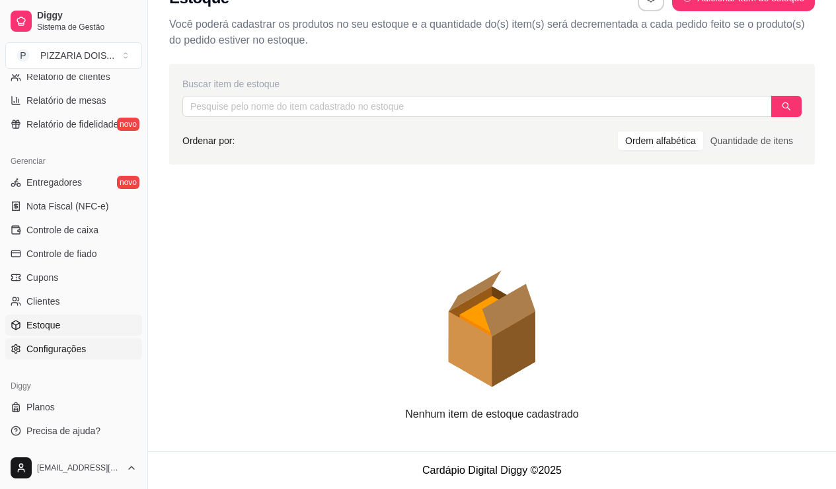
scroll to position [95, 0]
click at [128, 375] on div "Diggy" at bounding box center [73, 385] width 137 height 21
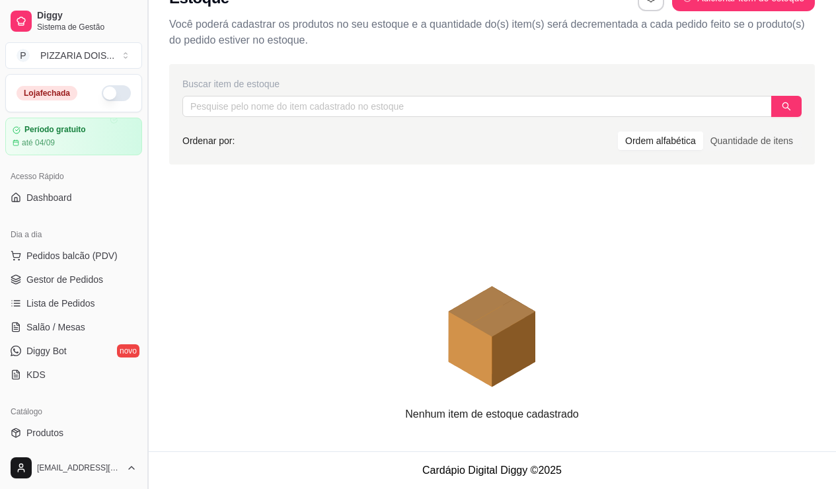
scroll to position [0, 0]
